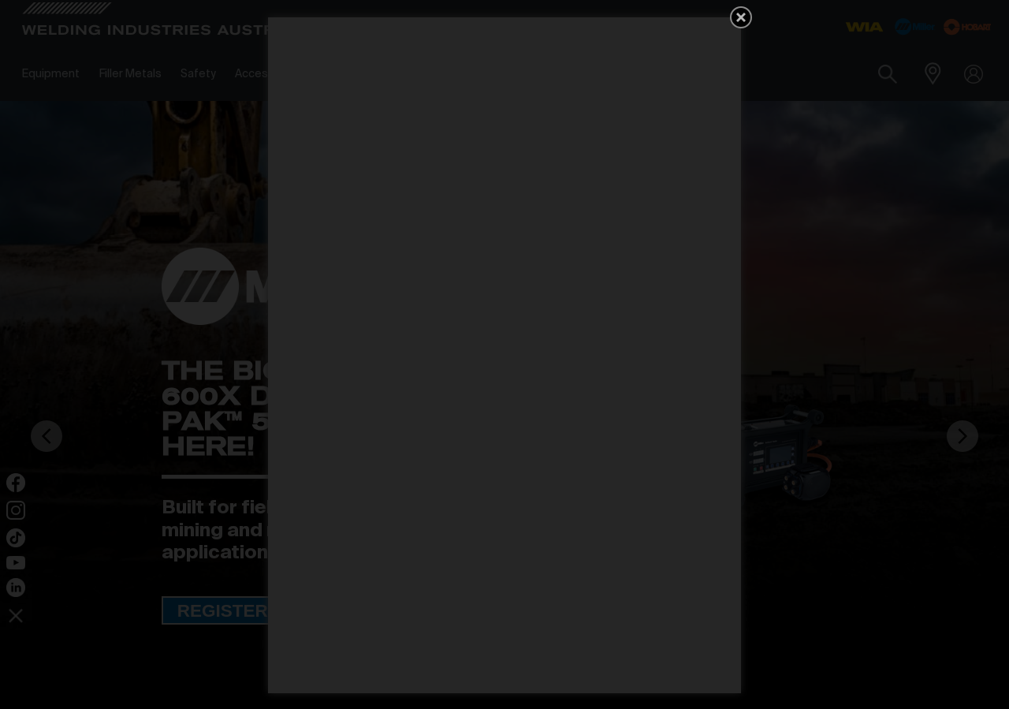
click at [739, 9] on icon "Get 5 WIA Welding Guides Free!" at bounding box center [741, 17] width 19 height 19
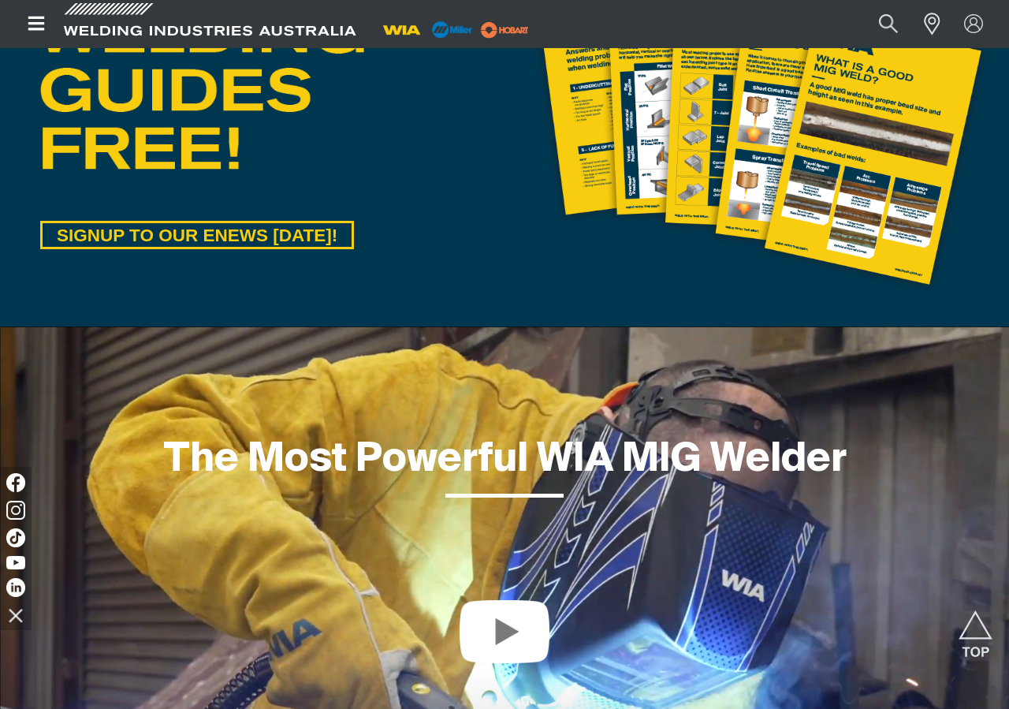
scroll to position [789, 0]
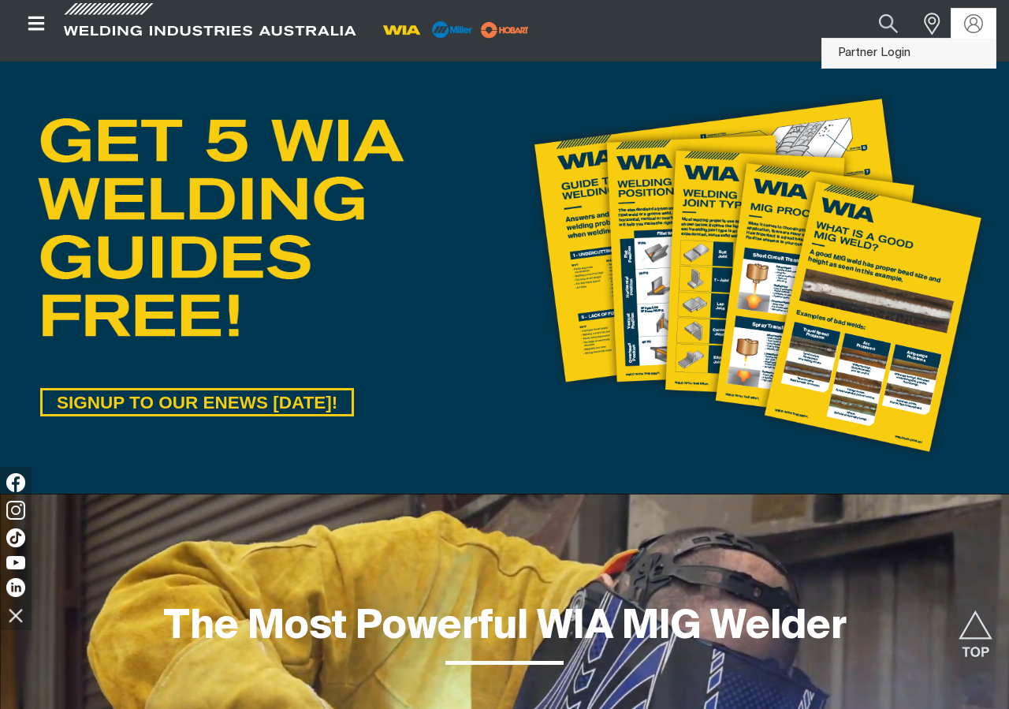
click at [889, 57] on link "Partner Login" at bounding box center [908, 53] width 173 height 29
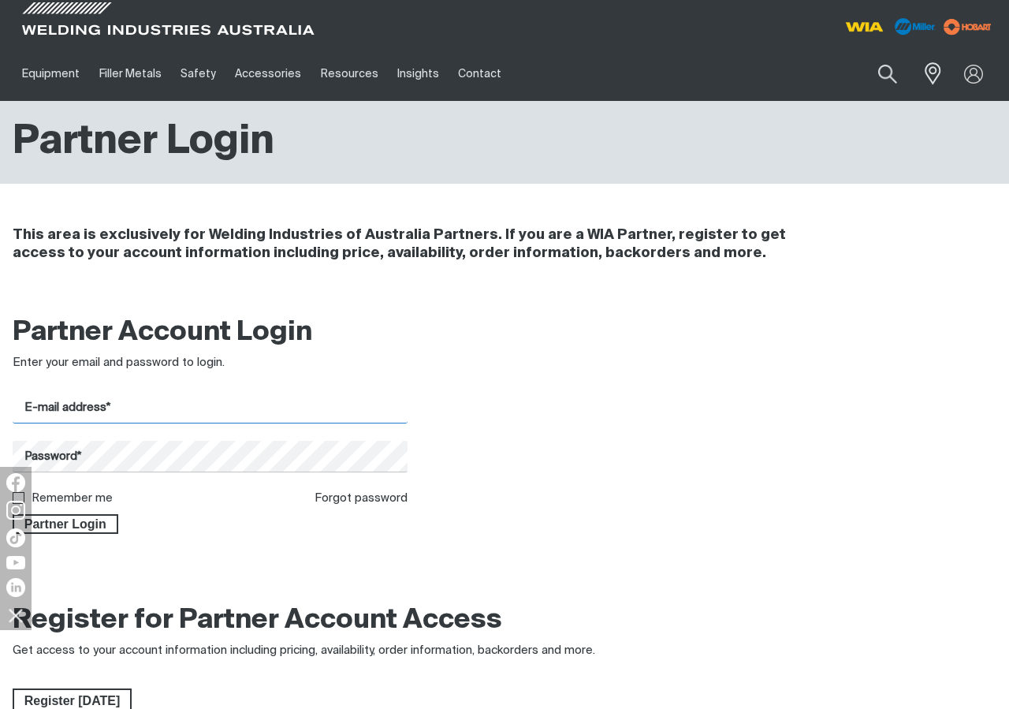
type input "[EMAIL_ADDRESS][DOMAIN_NAME]"
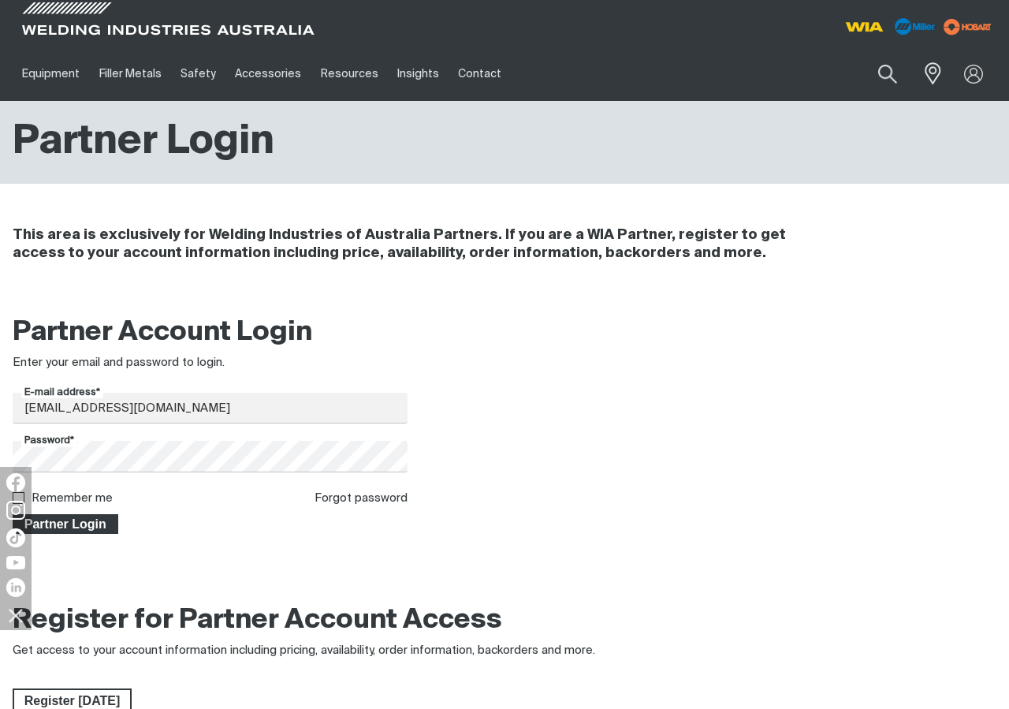
click at [96, 518] on span "Partner Login" at bounding box center [65, 524] width 103 height 21
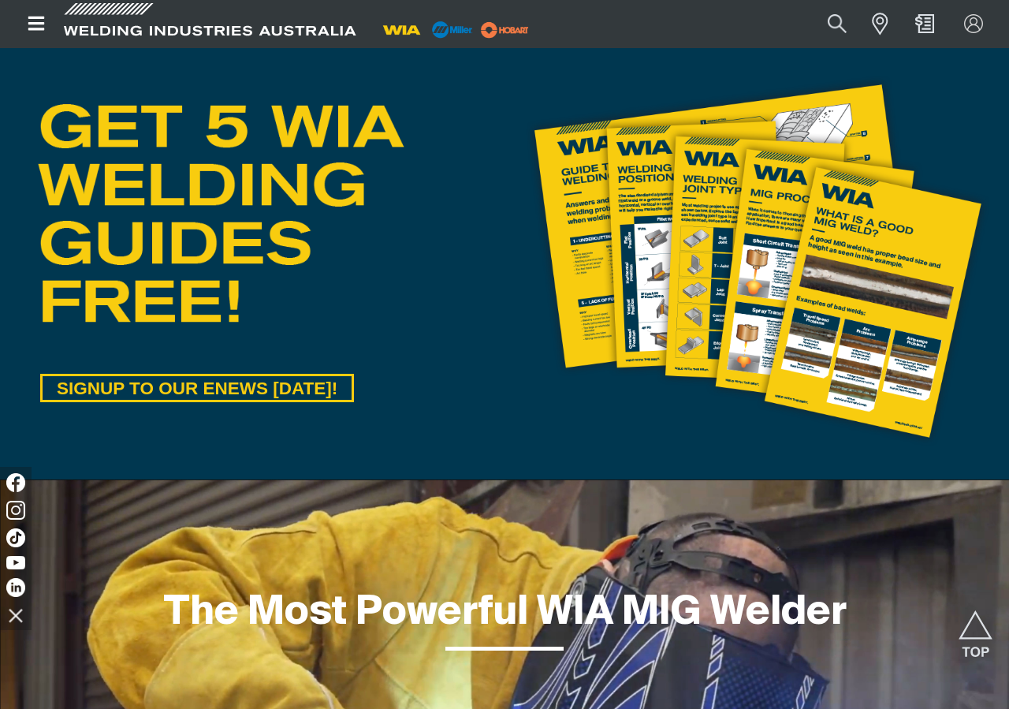
scroll to position [789, 0]
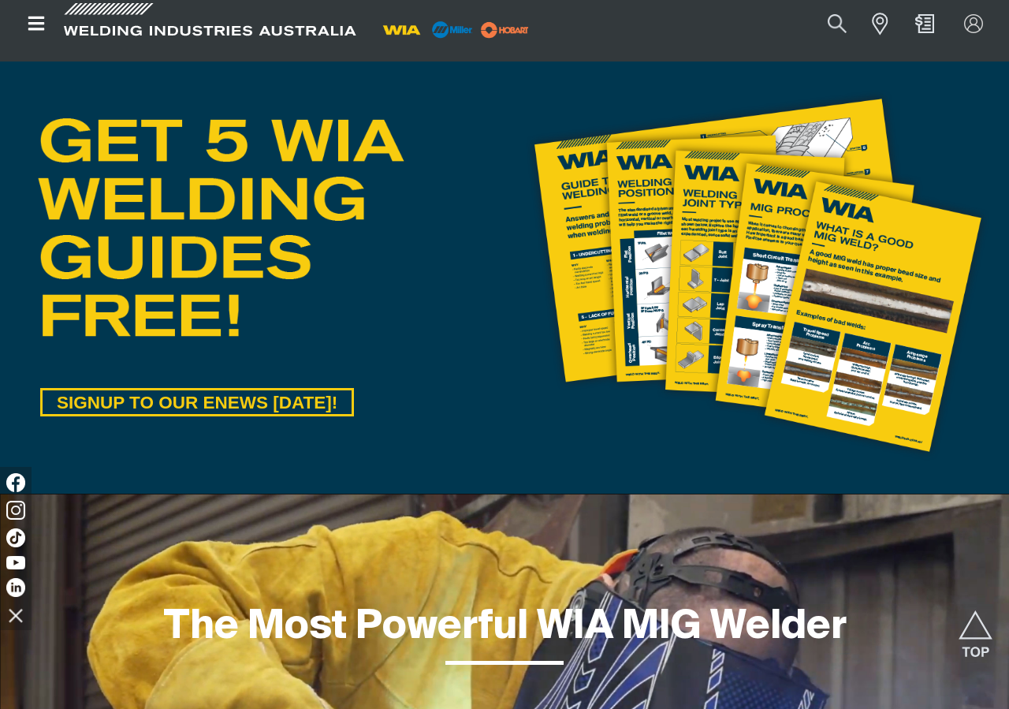
click at [842, 248] on img at bounding box center [756, 277] width 479 height 385
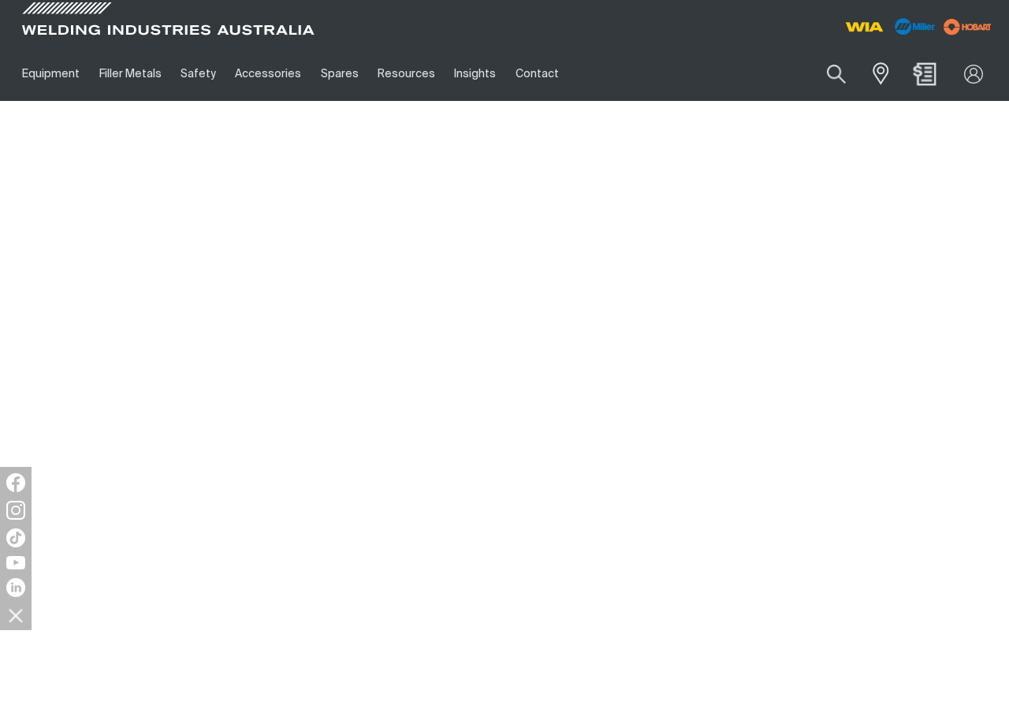
click at [919, 76] on img "Shopping cart (0 product(s))" at bounding box center [925, 73] width 23 height 23
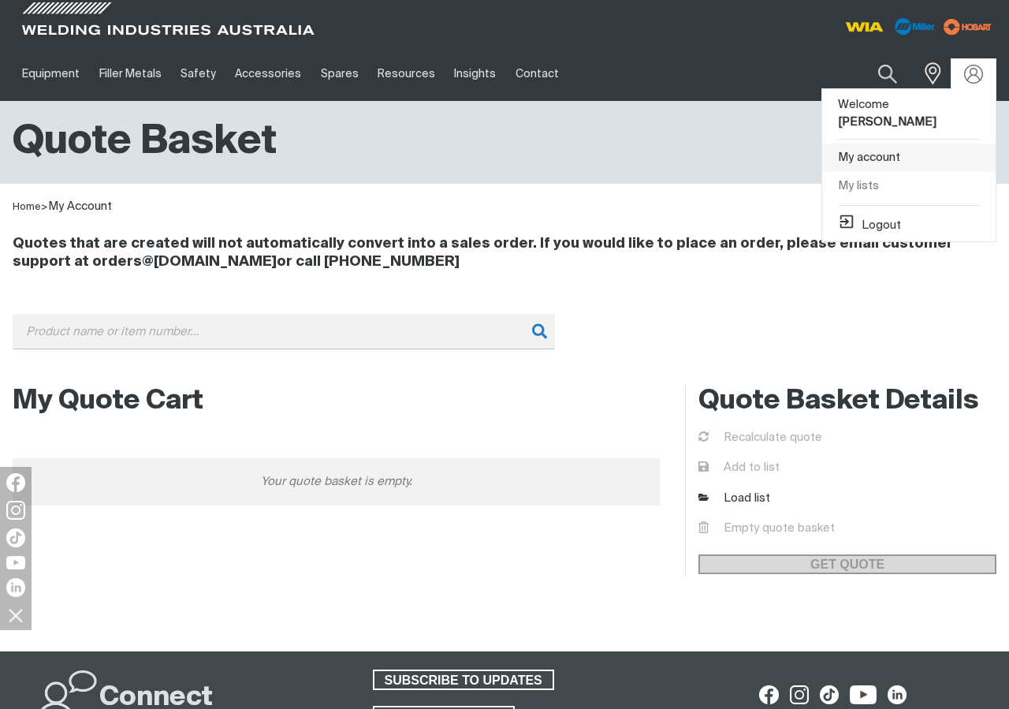
click at [864, 144] on link "My account" at bounding box center [908, 158] width 173 height 29
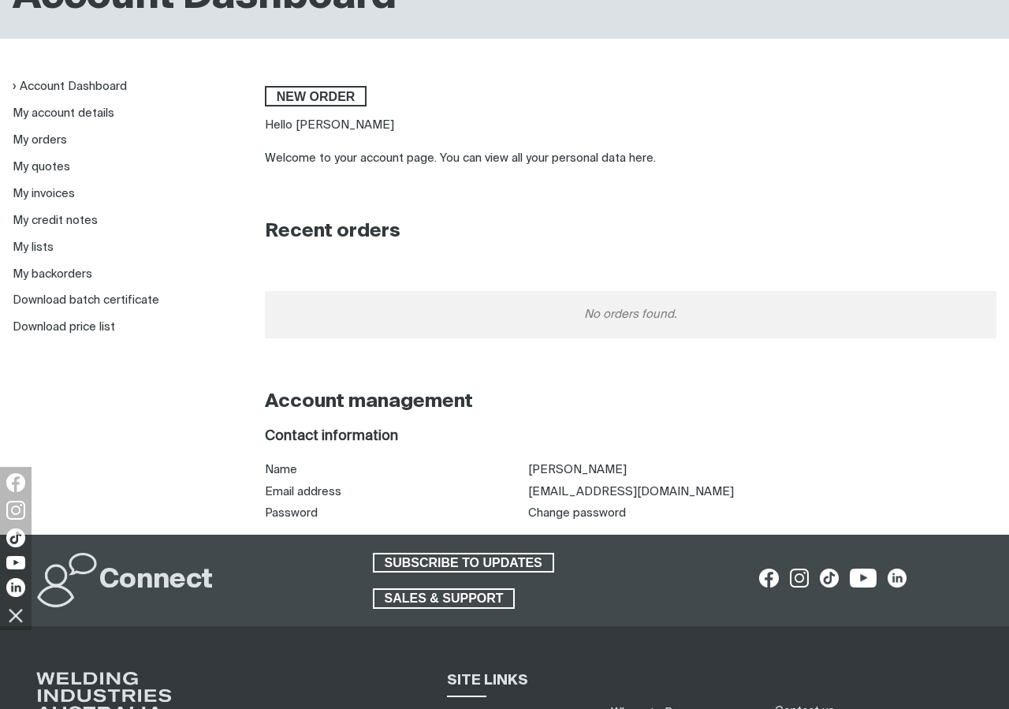
scroll to position [158, 0]
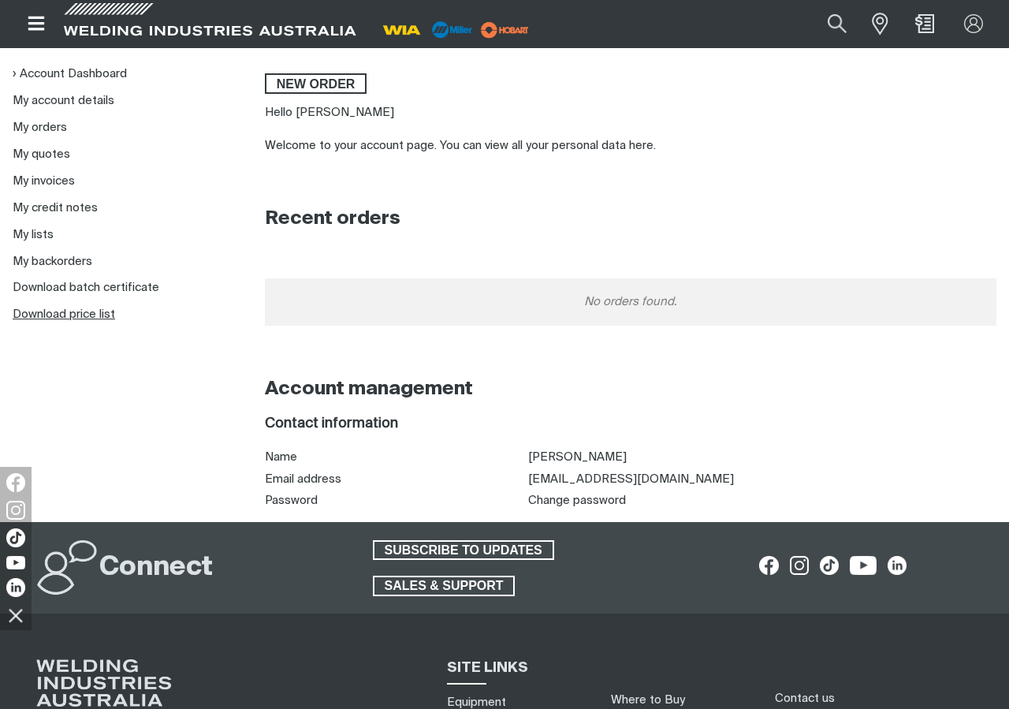
click at [73, 314] on link "Download price list" at bounding box center [64, 314] width 103 height 12
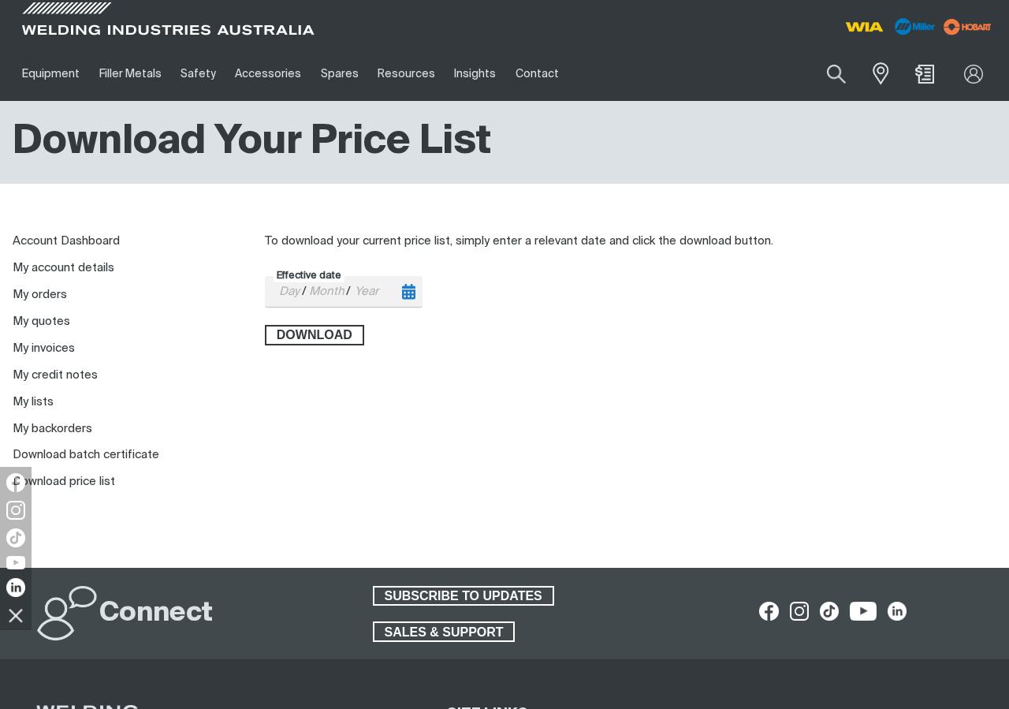
click at [415, 293] on icon "Toggle calendar" at bounding box center [408, 292] width 13 height 16
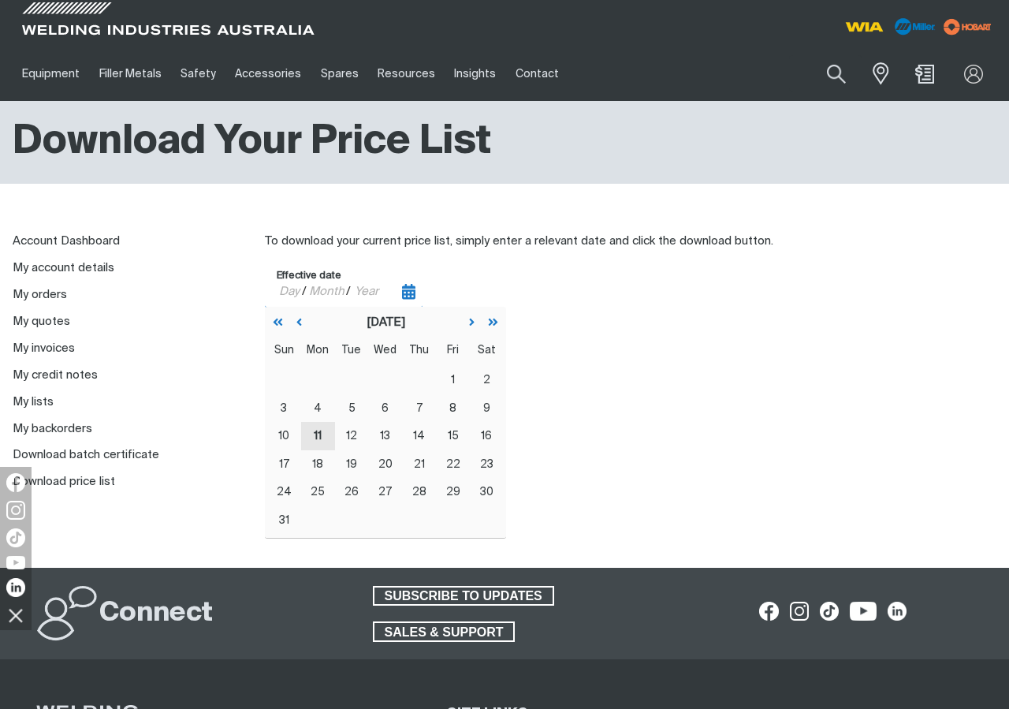
click at [314, 431] on button "11" at bounding box center [318, 436] width 34 height 28
type input "[DATE]"
type input "11"
type input "08"
type input "2025"
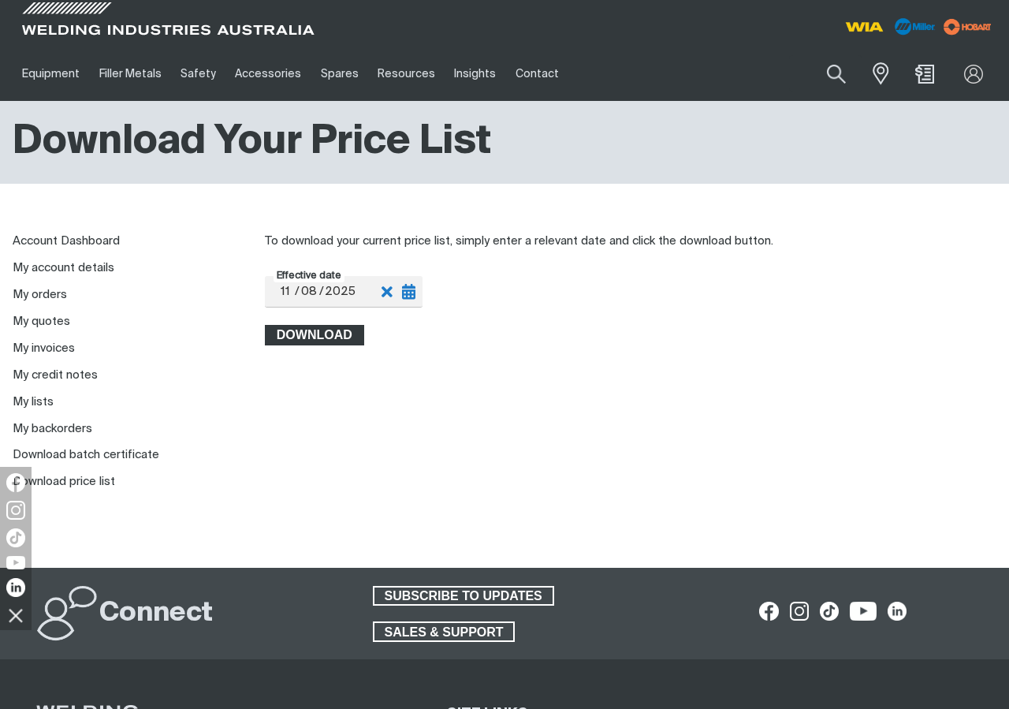
click at [334, 337] on span "Download" at bounding box center [315, 335] width 96 height 21
